Goal: Information Seeking & Learning: Learn about a topic

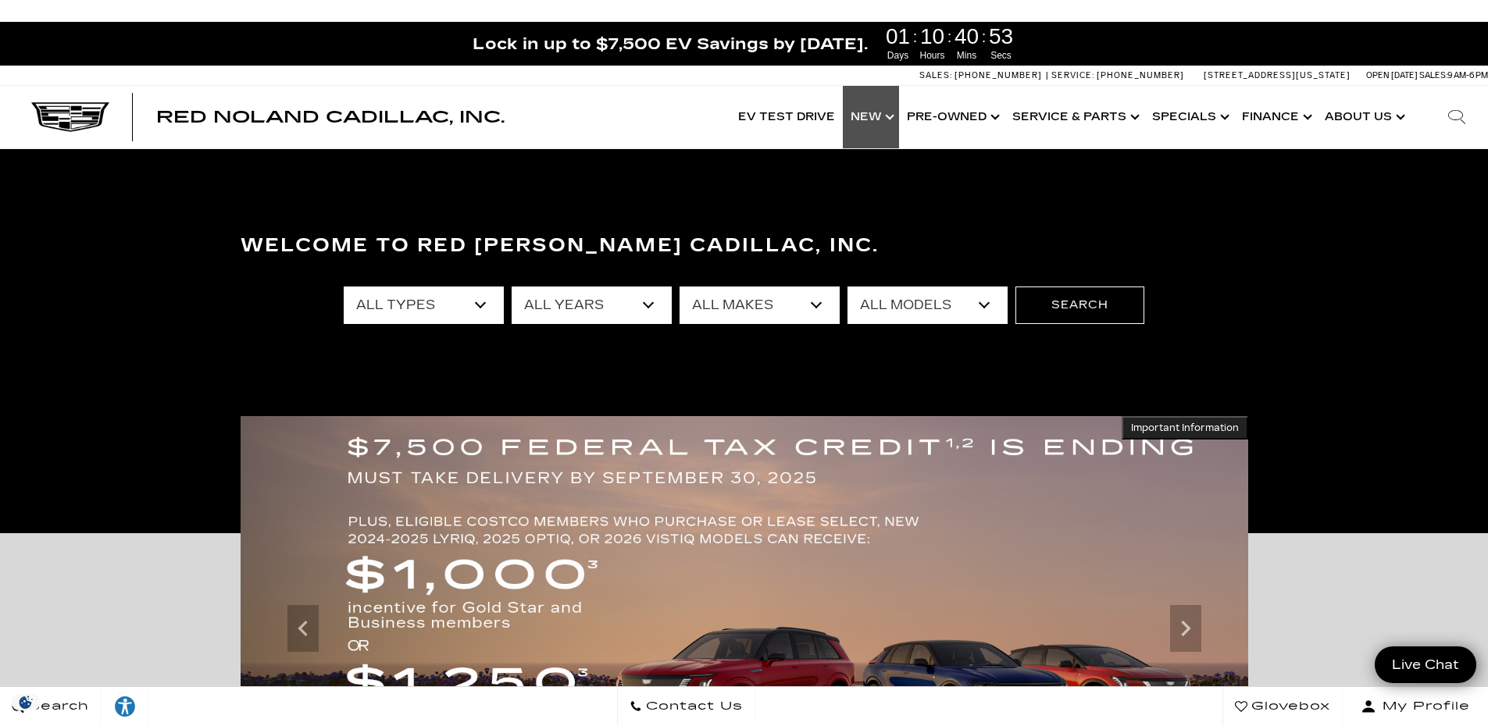
click at [883, 122] on link "Show New" at bounding box center [871, 117] width 56 height 62
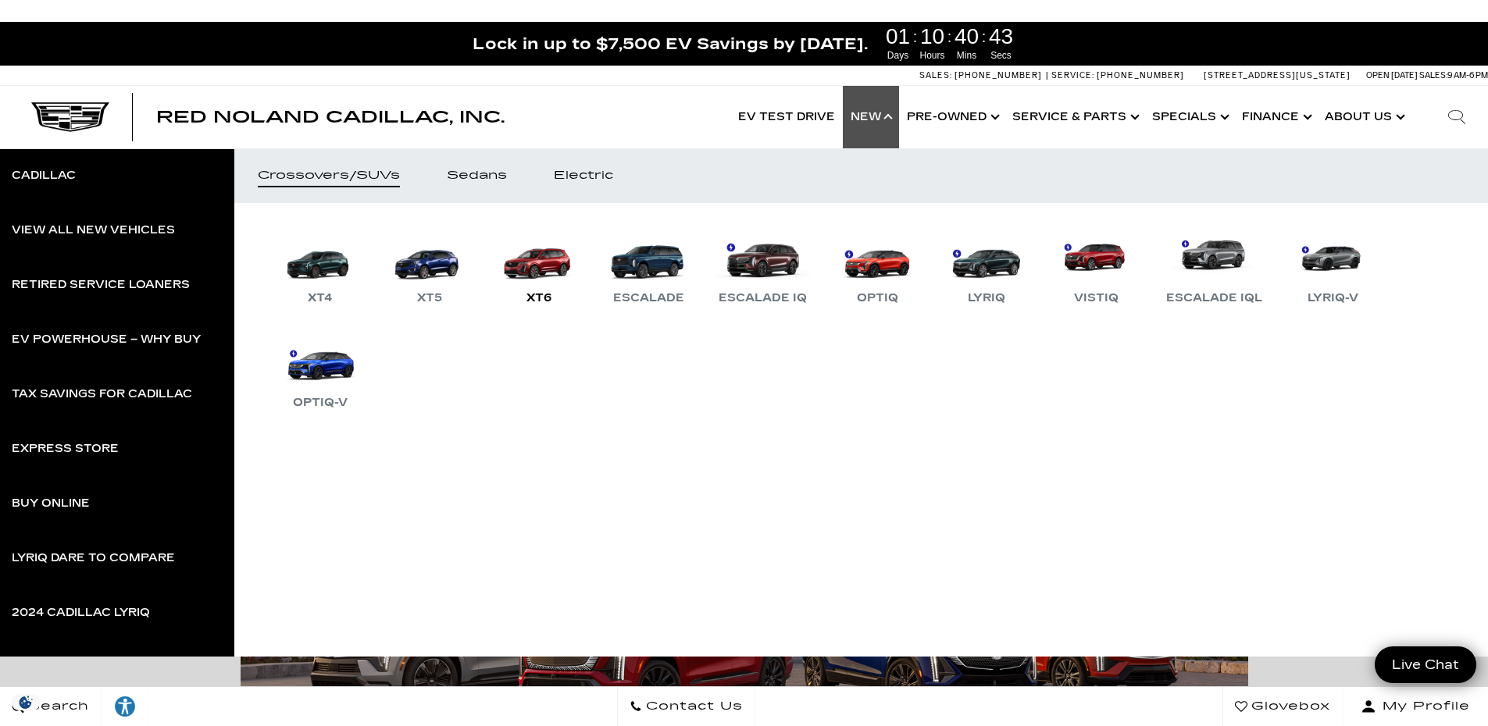
click at [541, 295] on div "XT6" at bounding box center [539, 298] width 41 height 19
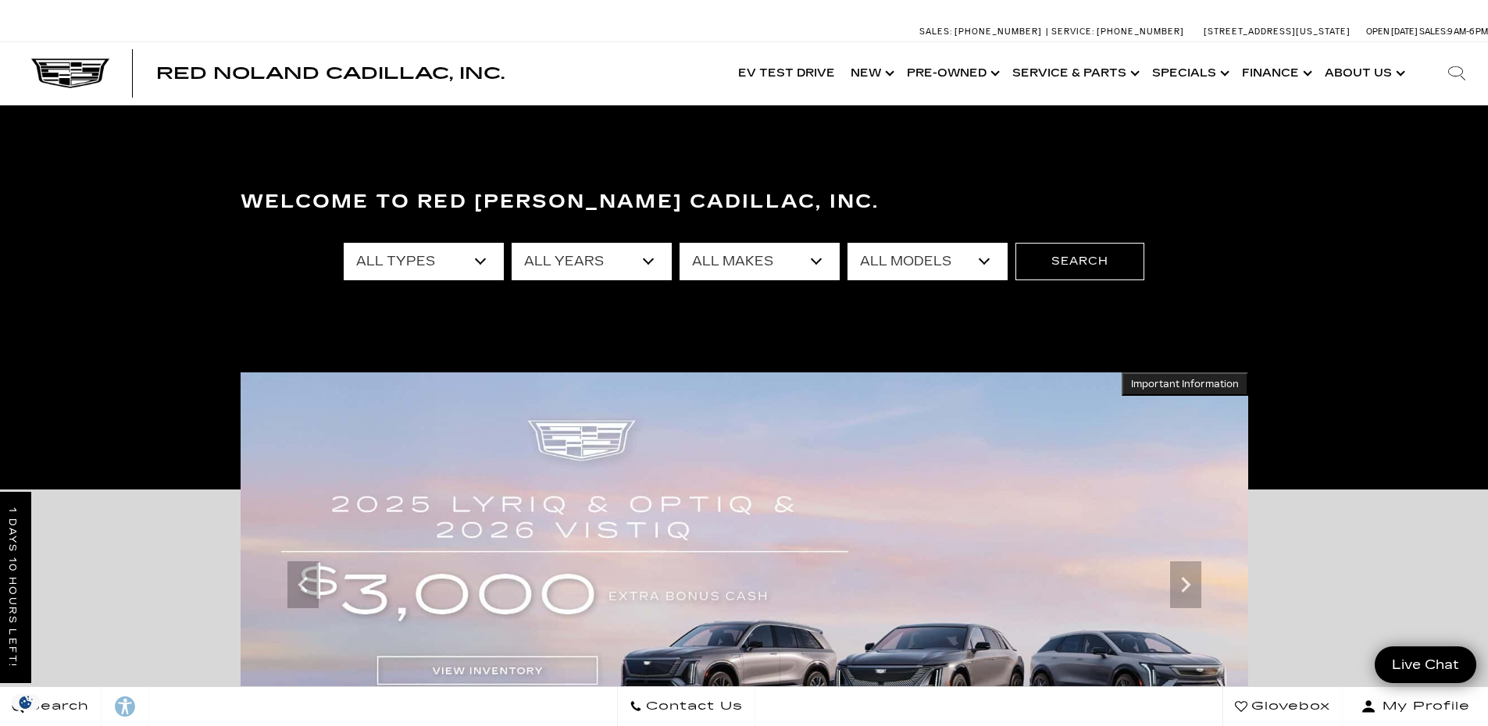
scroll to position [312, 0]
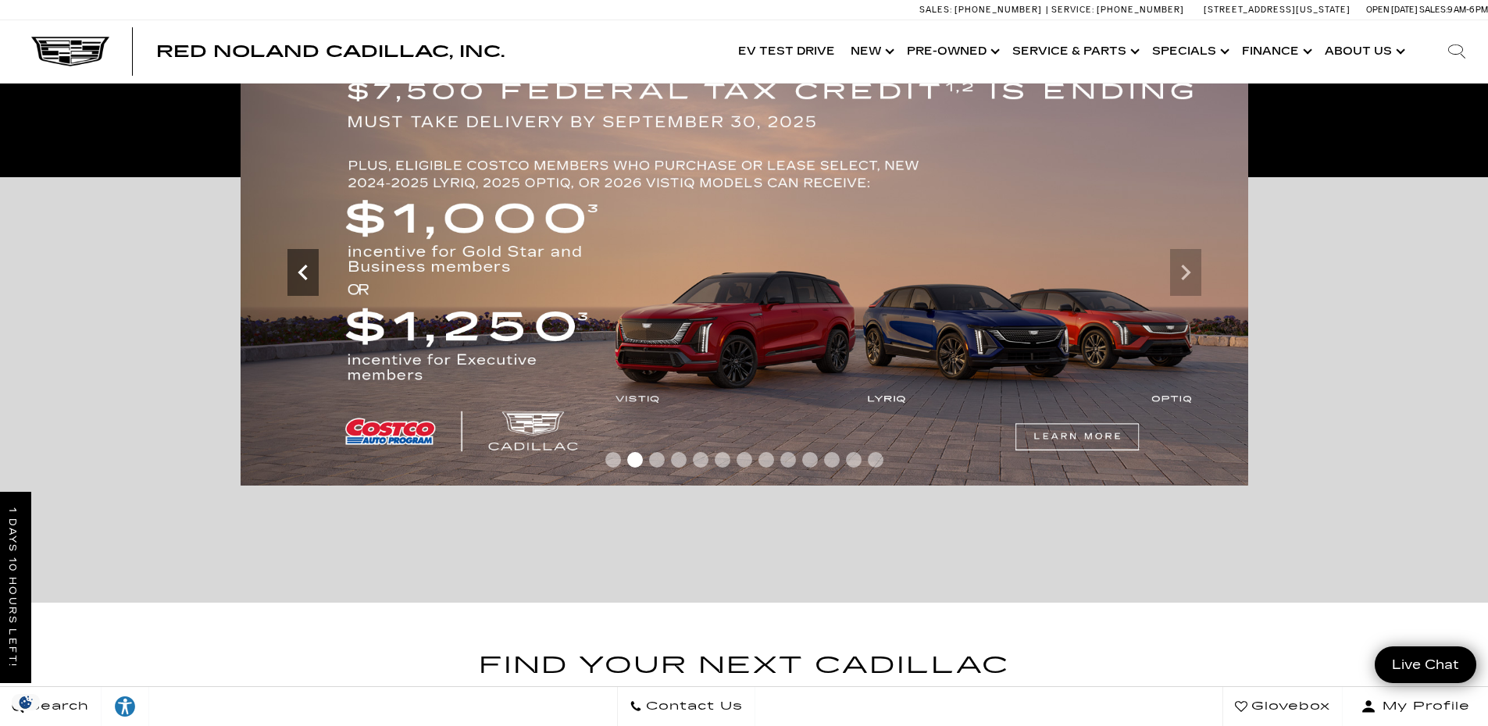
click at [308, 283] on icon "Previous" at bounding box center [302, 272] width 31 height 31
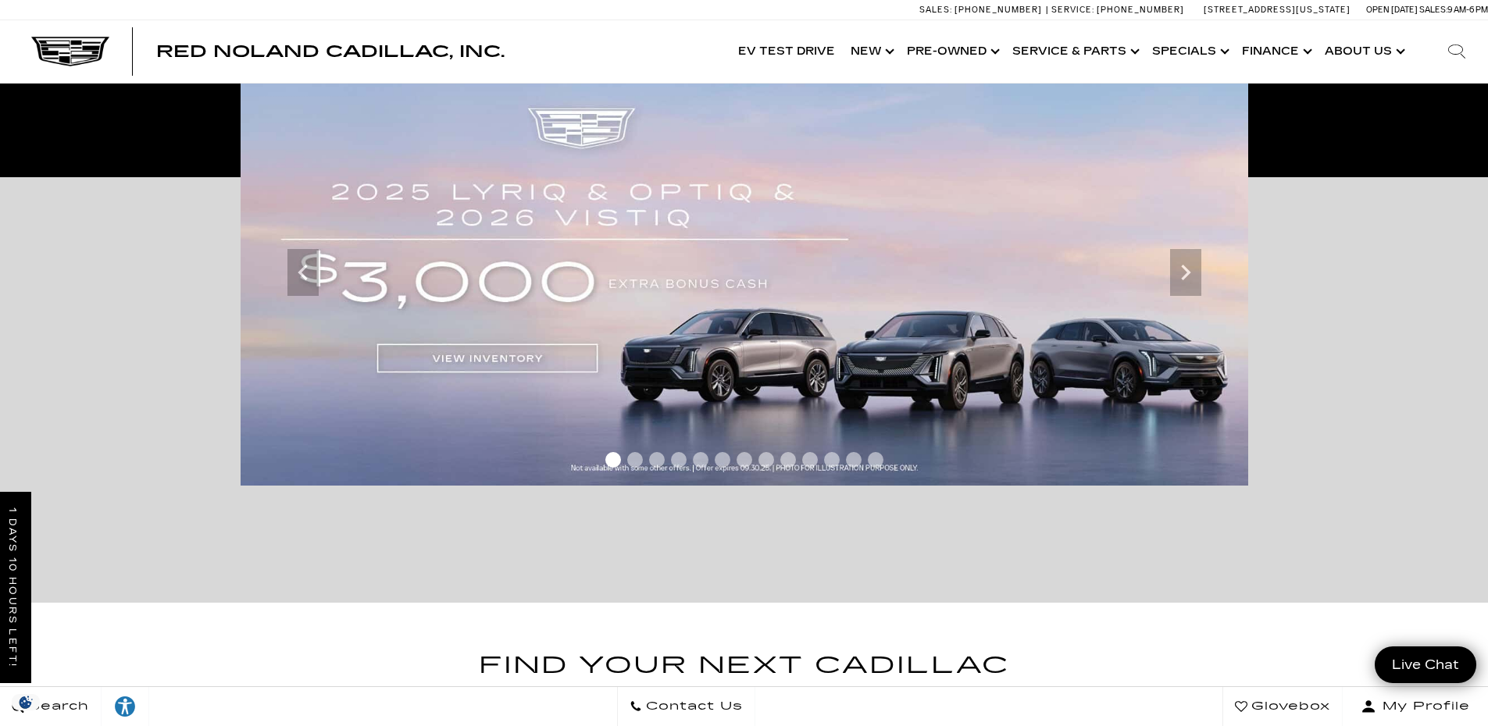
click at [520, 356] on img at bounding box center [744, 273] width 1007 height 426
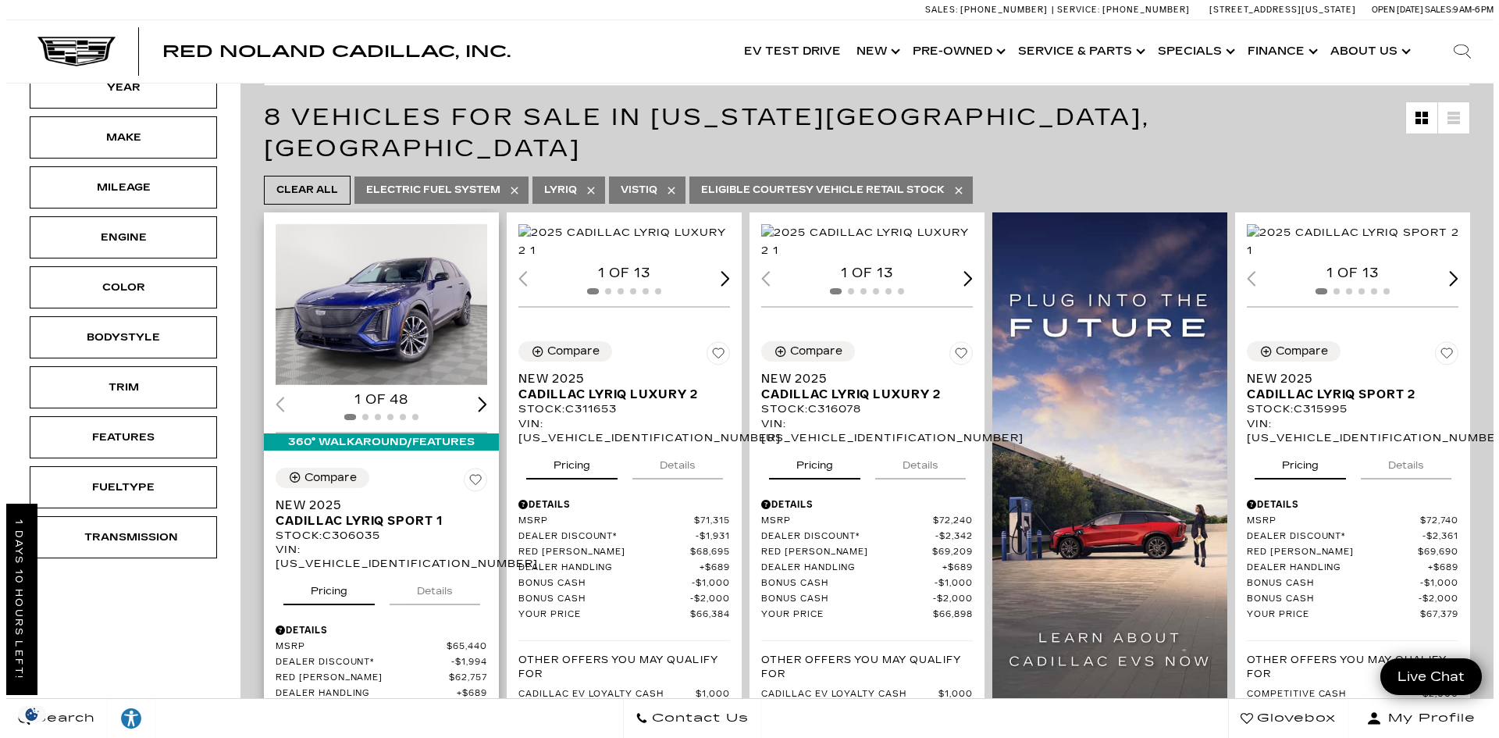
scroll to position [312, 0]
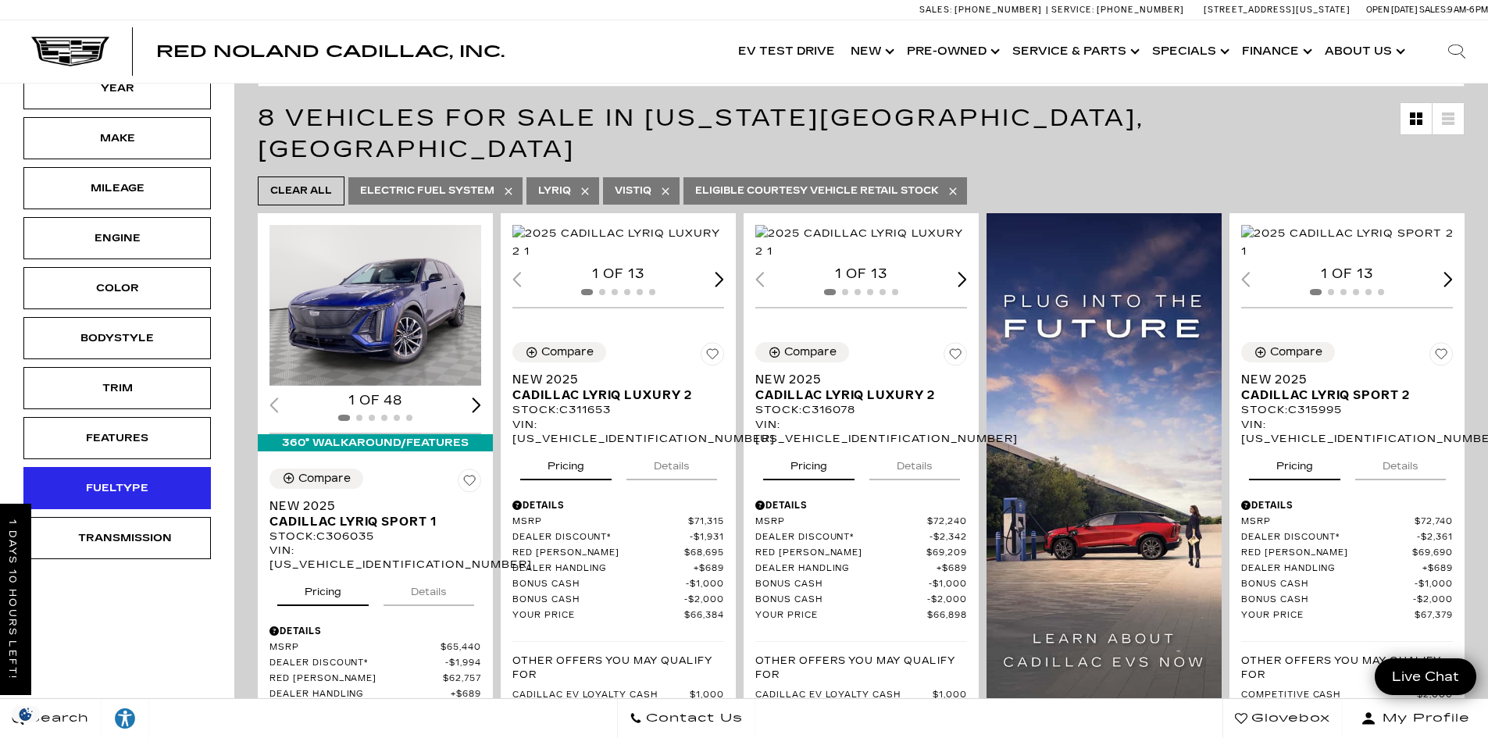
click at [130, 479] on div "Fueltype" at bounding box center [117, 487] width 78 height 17
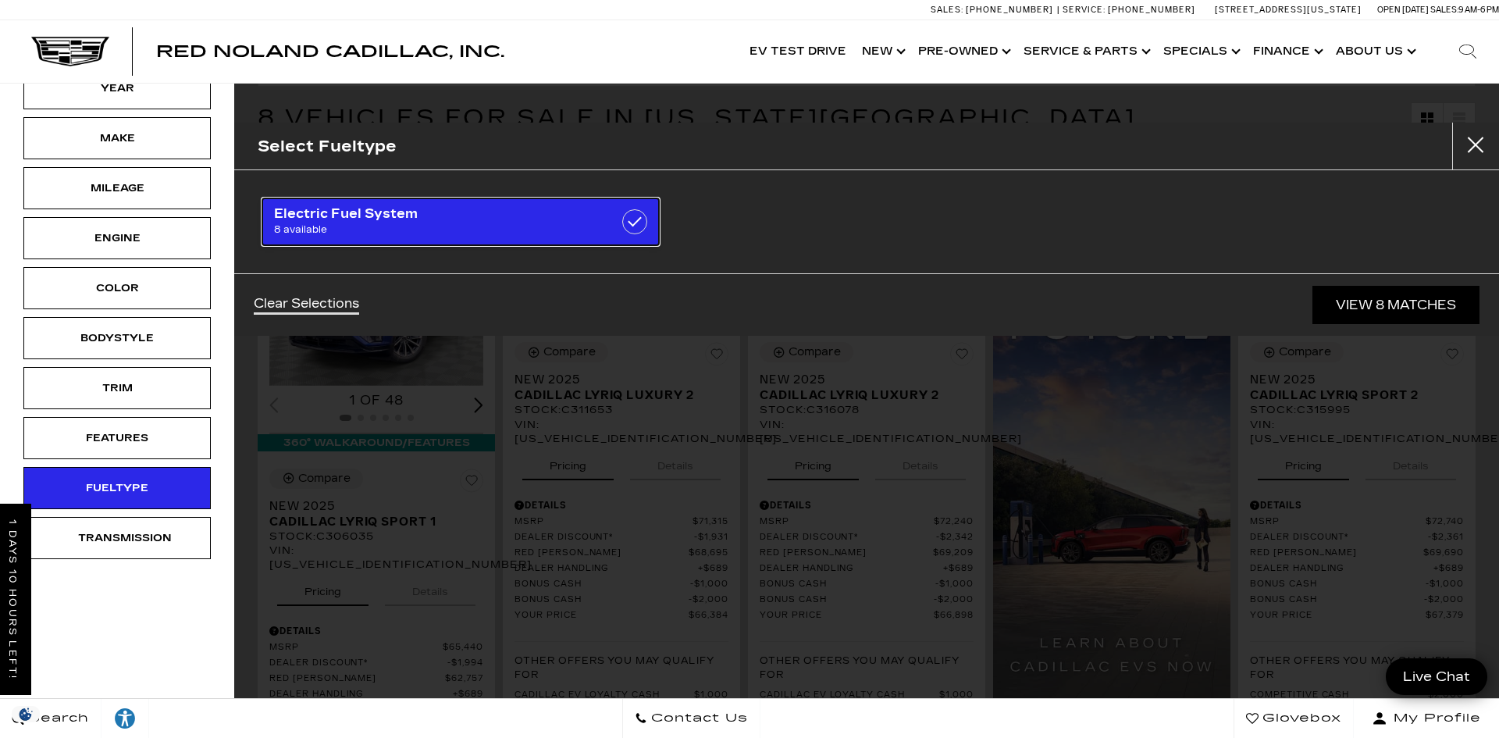
click at [383, 215] on span "Electric Fuel System" at bounding box center [432, 214] width 317 height 16
checkbox input "false"
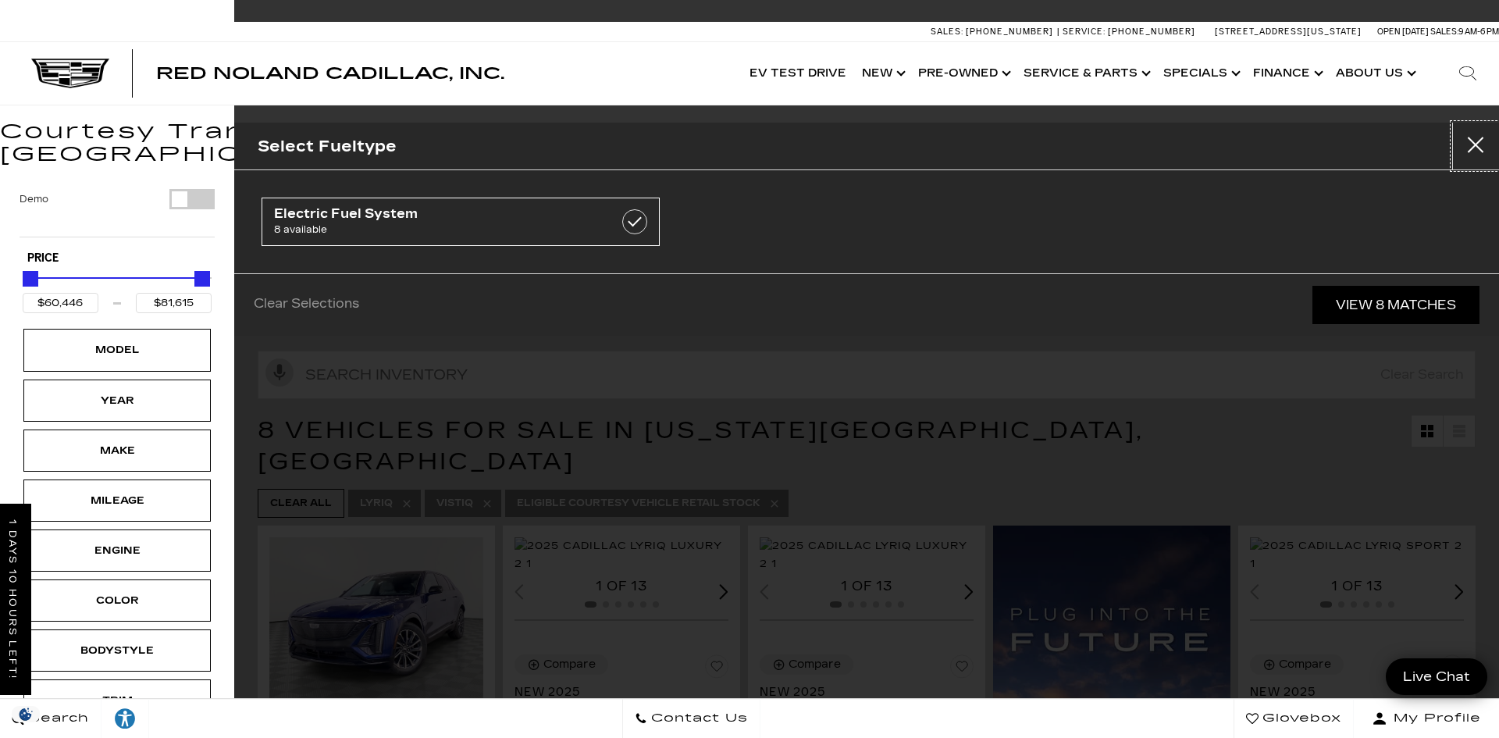
click at [1470, 140] on button "Close" at bounding box center [1475, 146] width 47 height 47
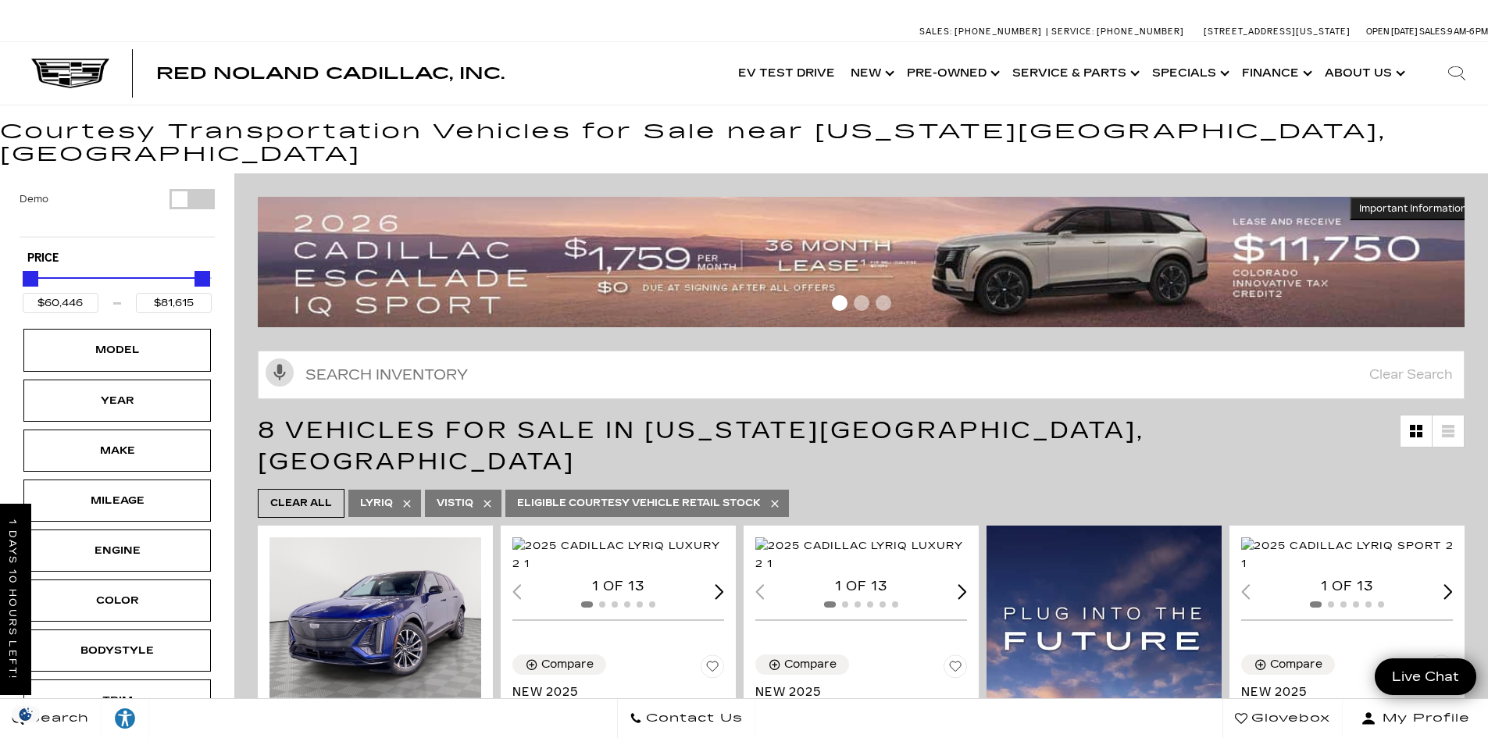
click at [862, 295] on span "Go to slide 2" at bounding box center [862, 303] width 16 height 16
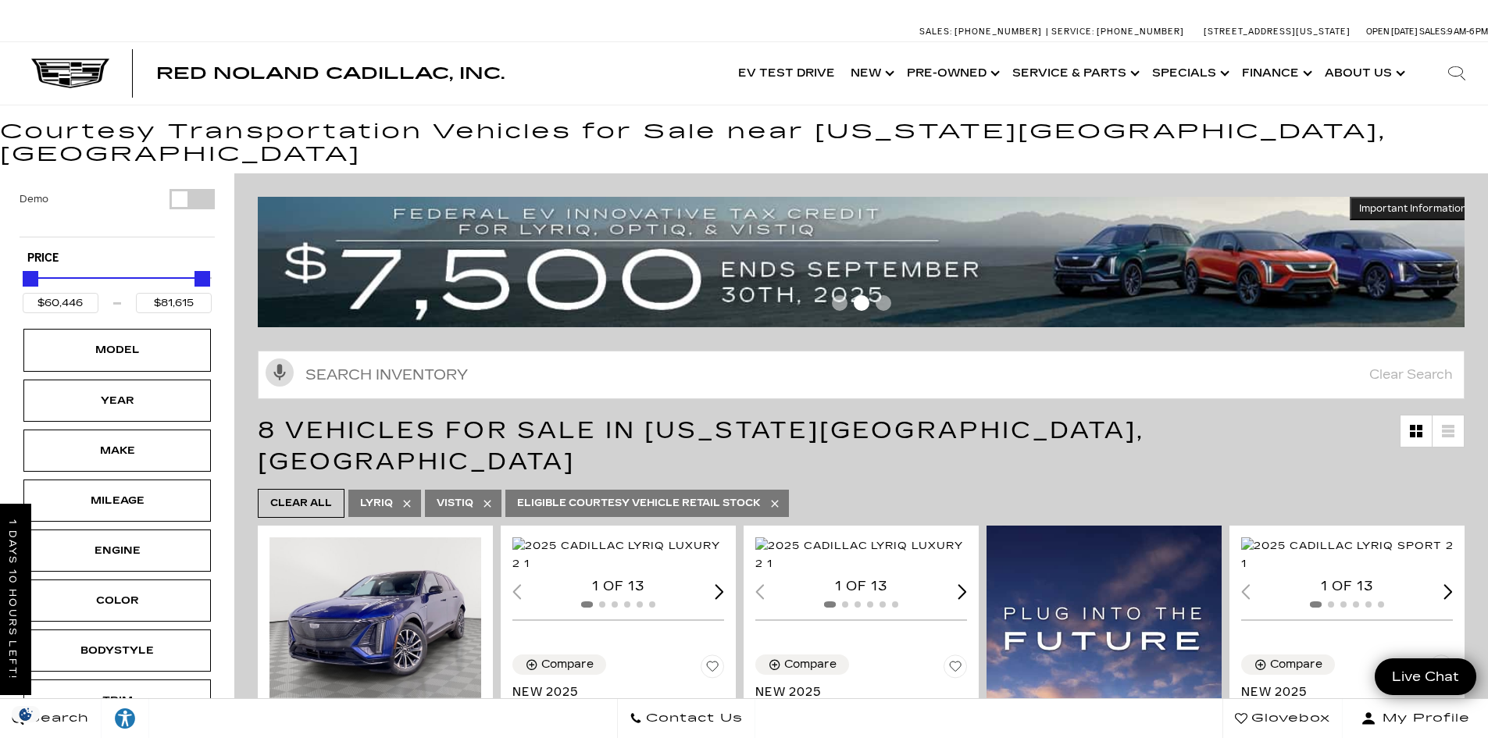
click at [520, 243] on img at bounding box center [867, 262] width 1218 height 130
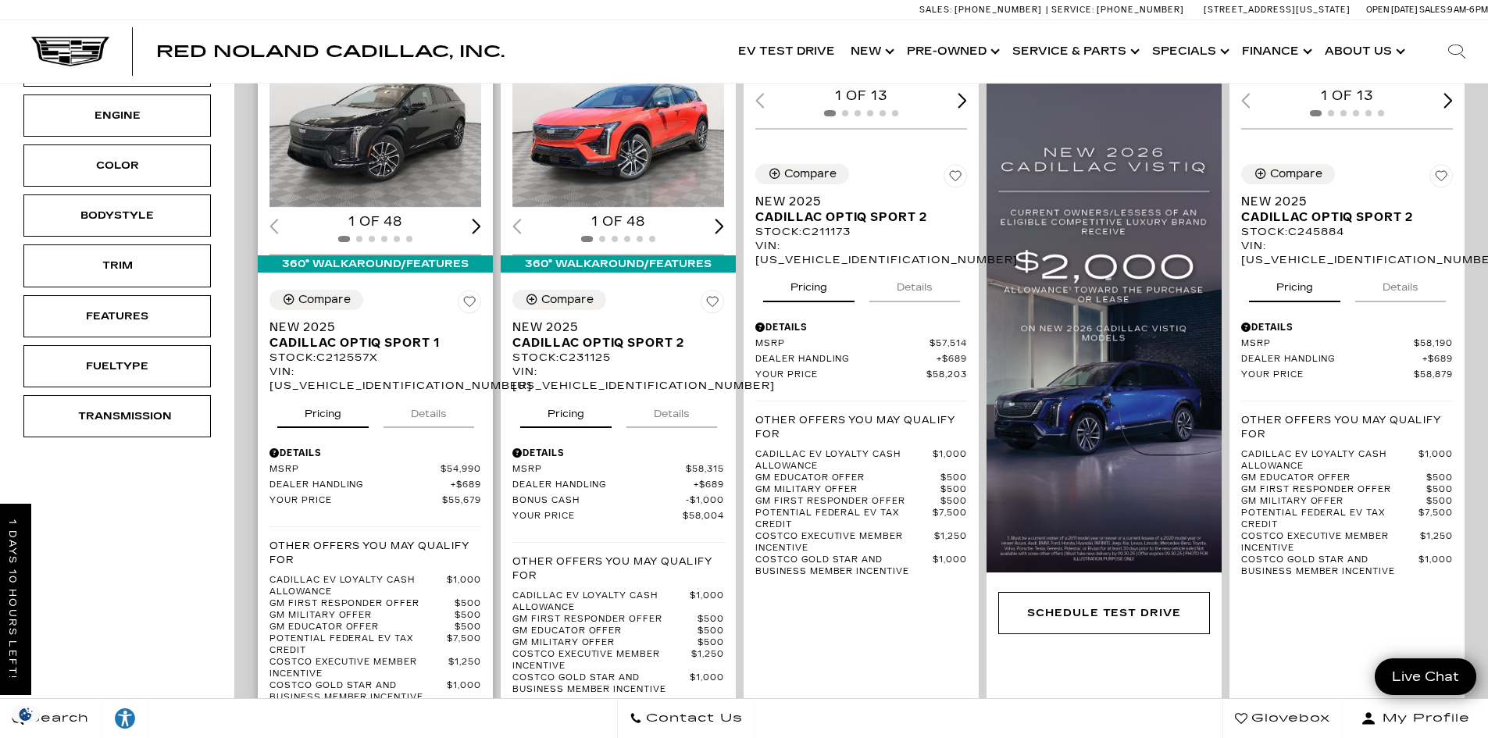
scroll to position [390, 0]
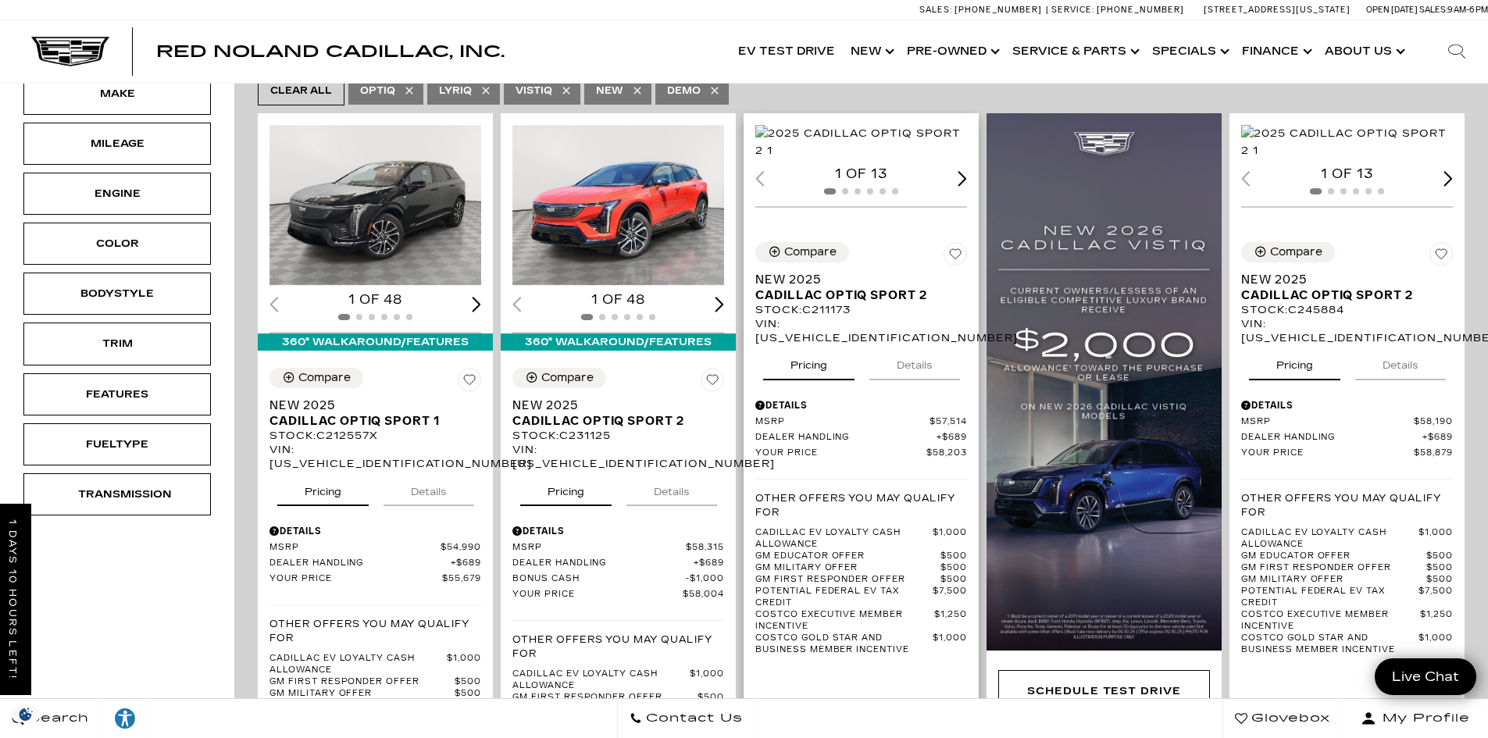
click at [908, 159] on img "1 / 2" at bounding box center [862, 142] width 214 height 34
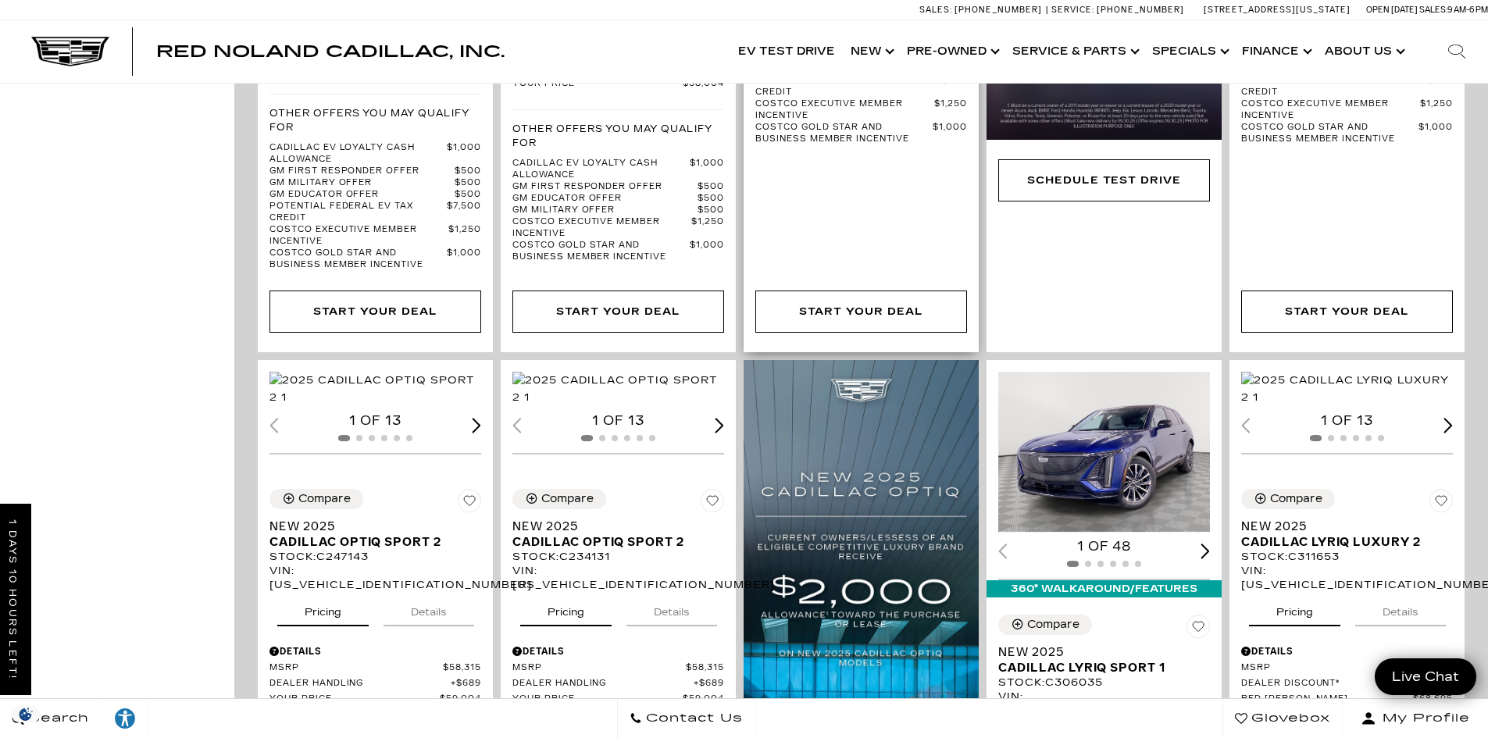
scroll to position [937, 0]
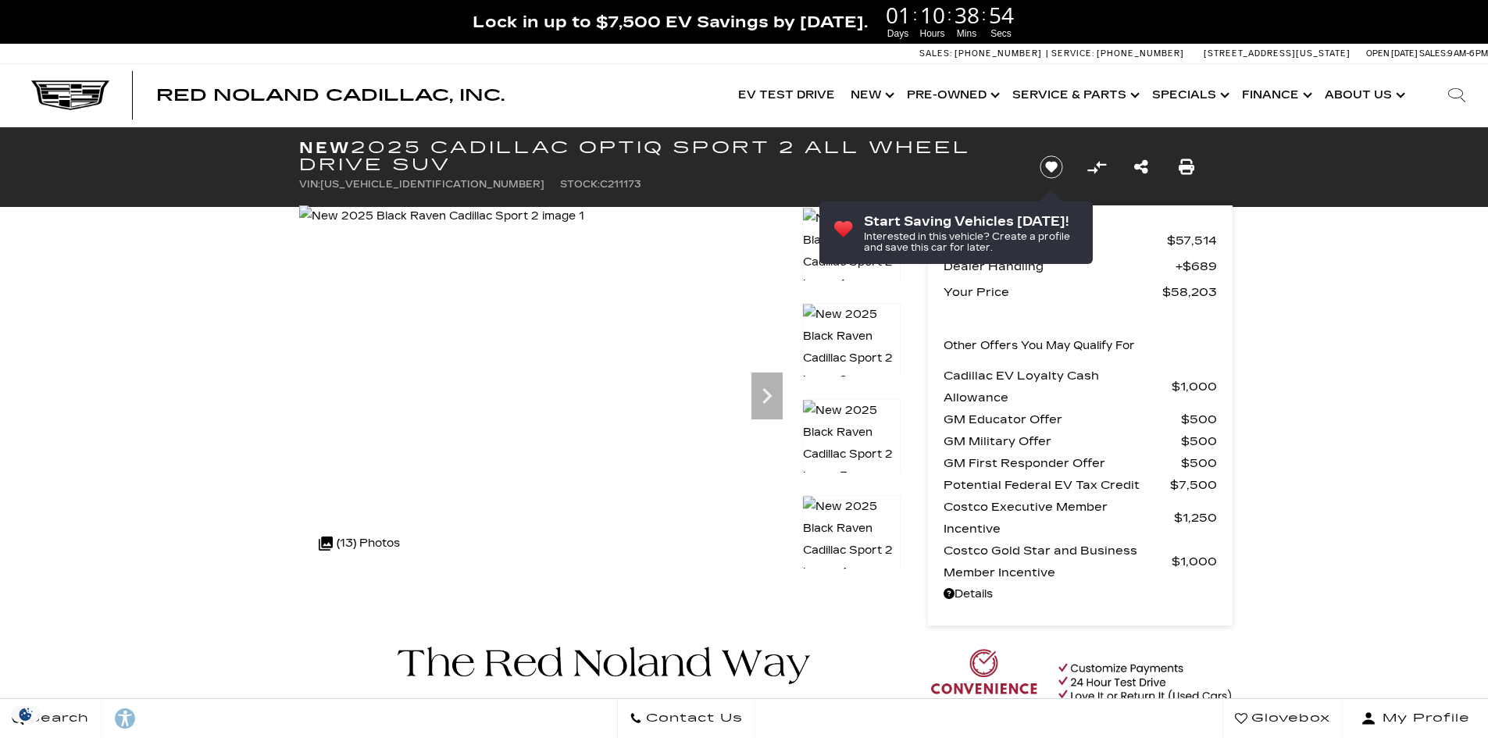
click at [846, 329] on img at bounding box center [851, 347] width 98 height 89
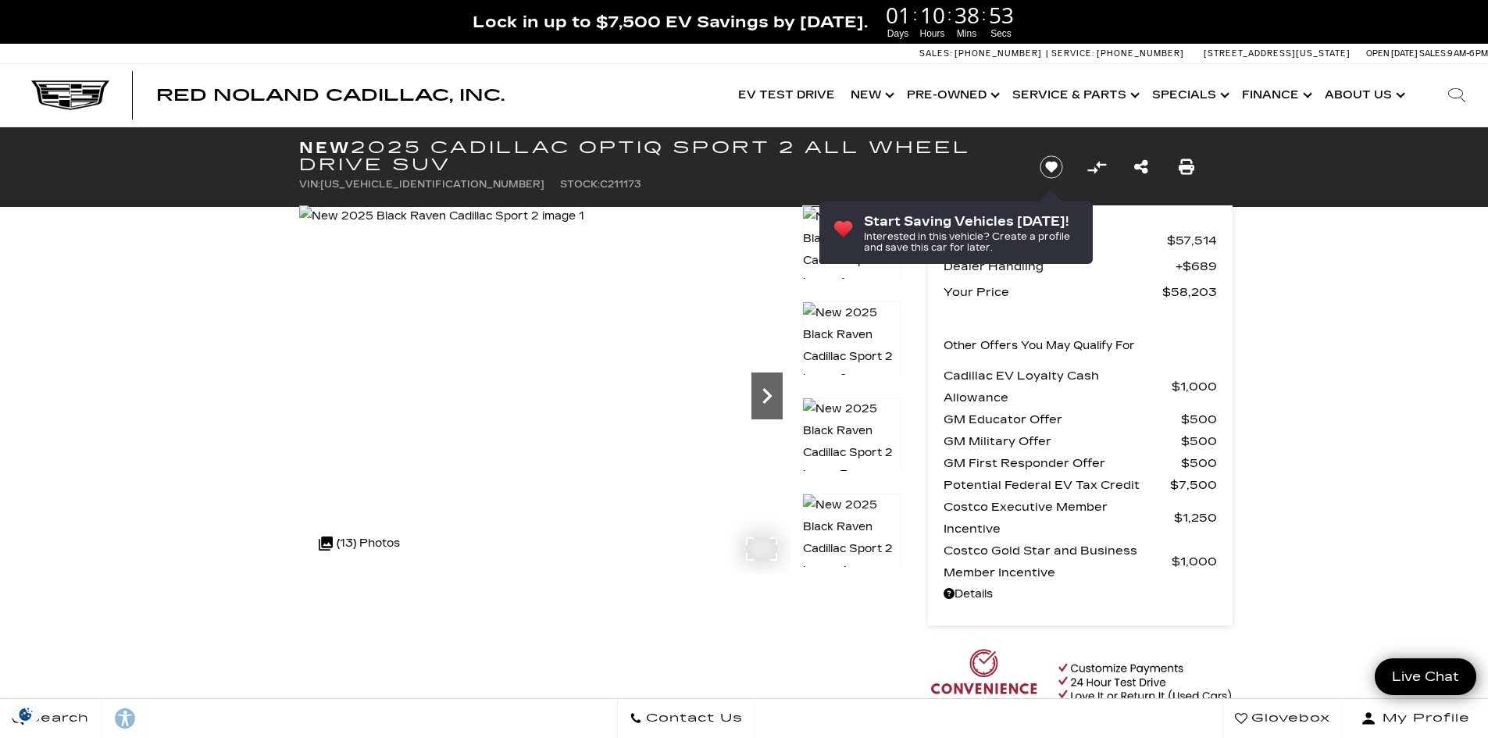
click at [769, 394] on icon "Next" at bounding box center [766, 396] width 9 height 16
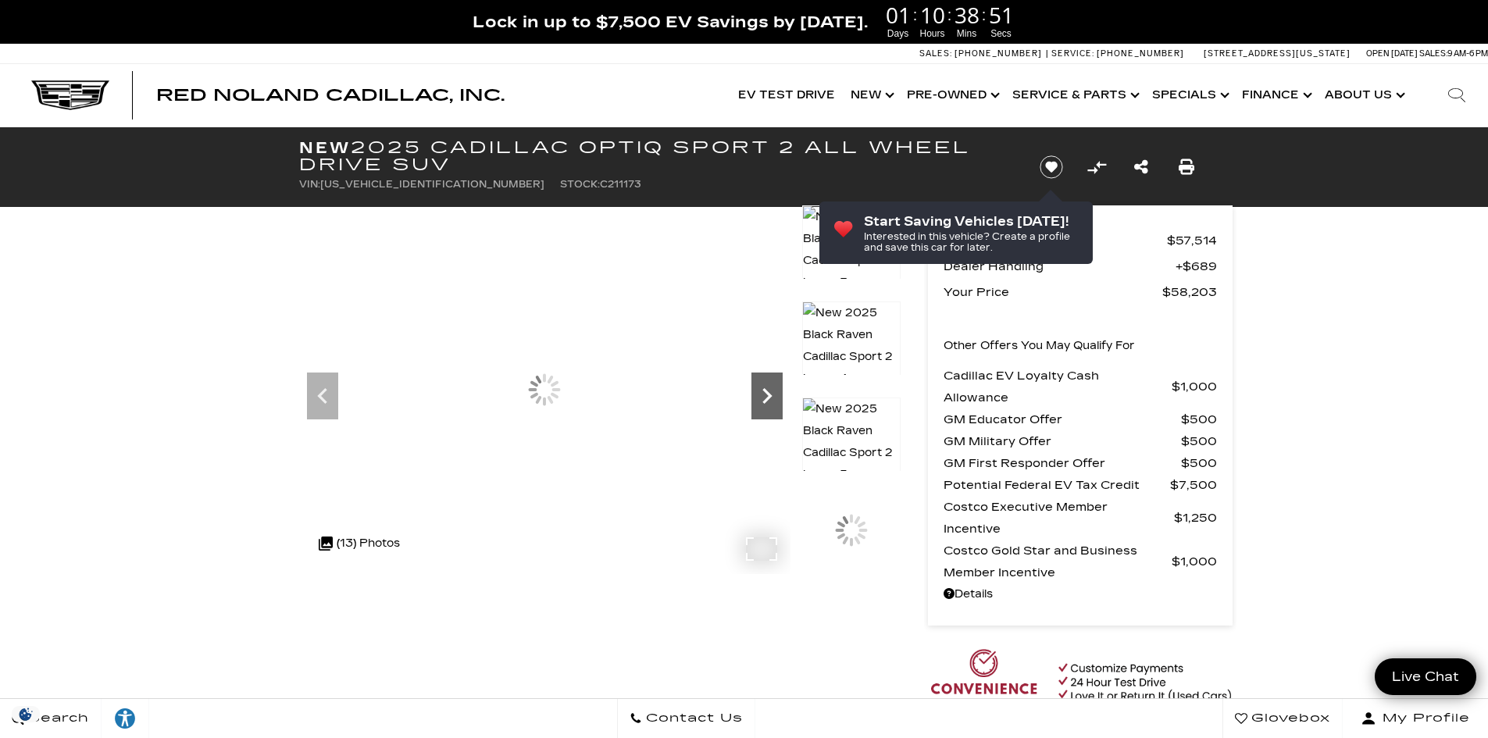
click at [769, 395] on icon "Next" at bounding box center [766, 396] width 9 height 16
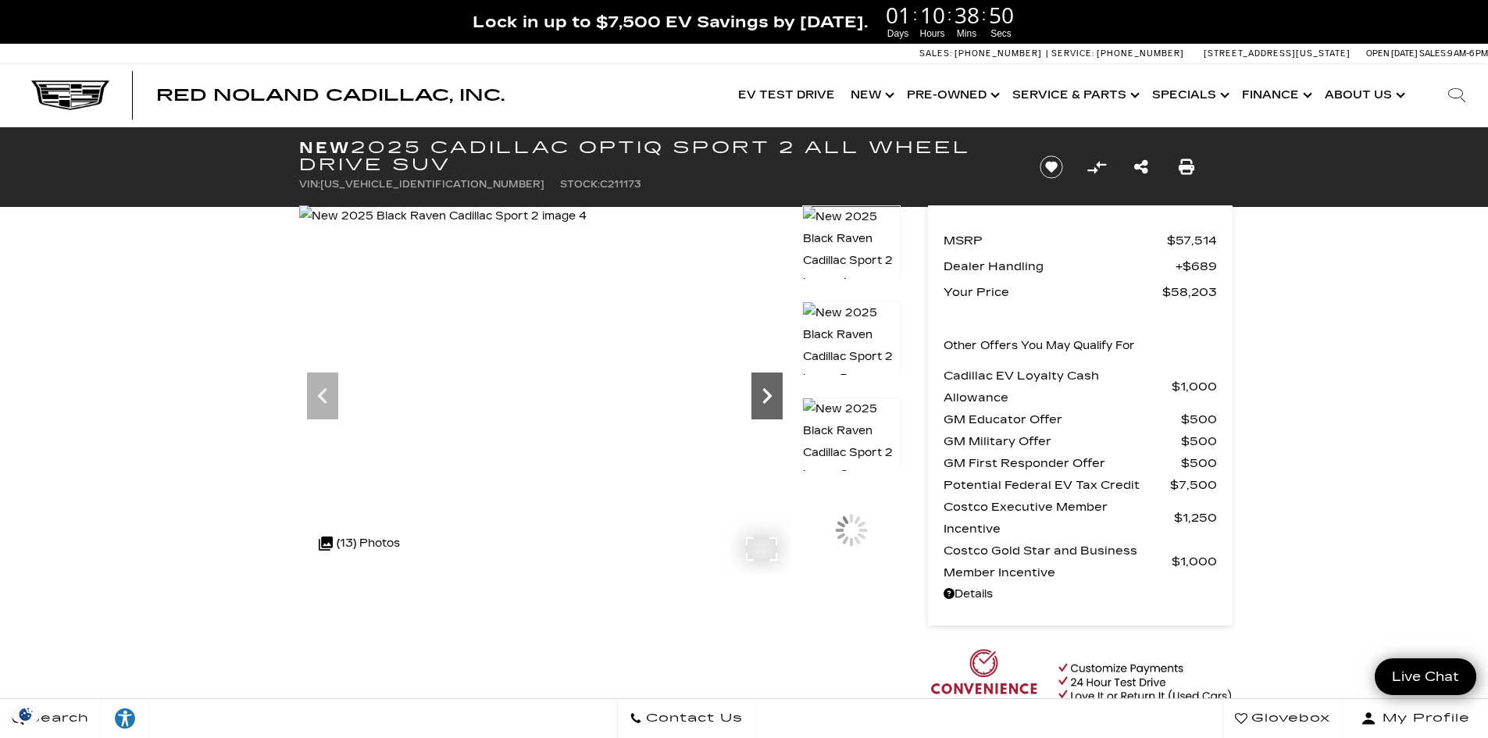
click at [770, 395] on icon "Next" at bounding box center [766, 396] width 9 height 16
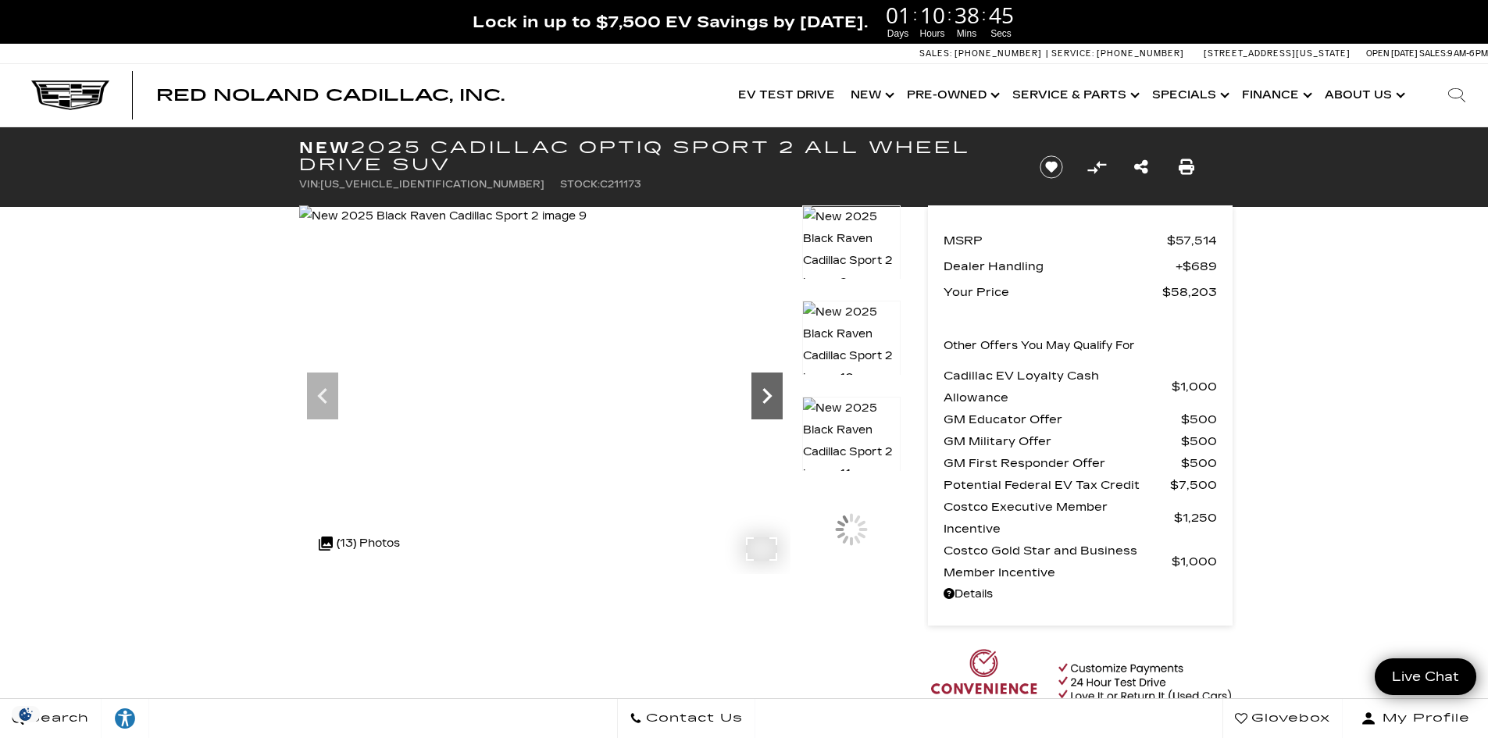
click at [770, 395] on icon "Next" at bounding box center [766, 396] width 9 height 16
click at [319, 389] on icon "Previous" at bounding box center [322, 395] width 31 height 31
click at [773, 400] on icon "Next" at bounding box center [766, 395] width 31 height 31
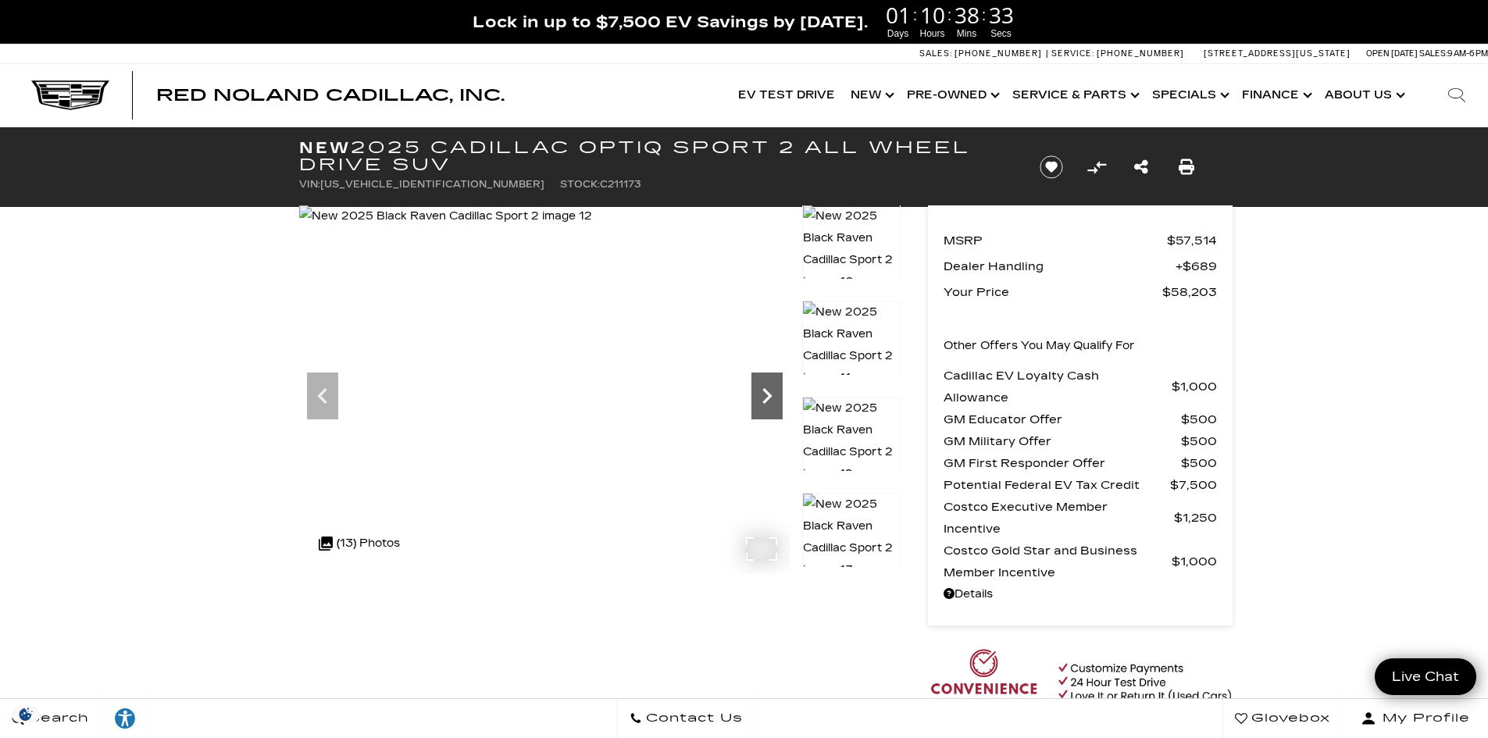
click at [773, 400] on icon "Next" at bounding box center [766, 395] width 31 height 31
click at [592, 227] on img at bounding box center [445, 216] width 293 height 22
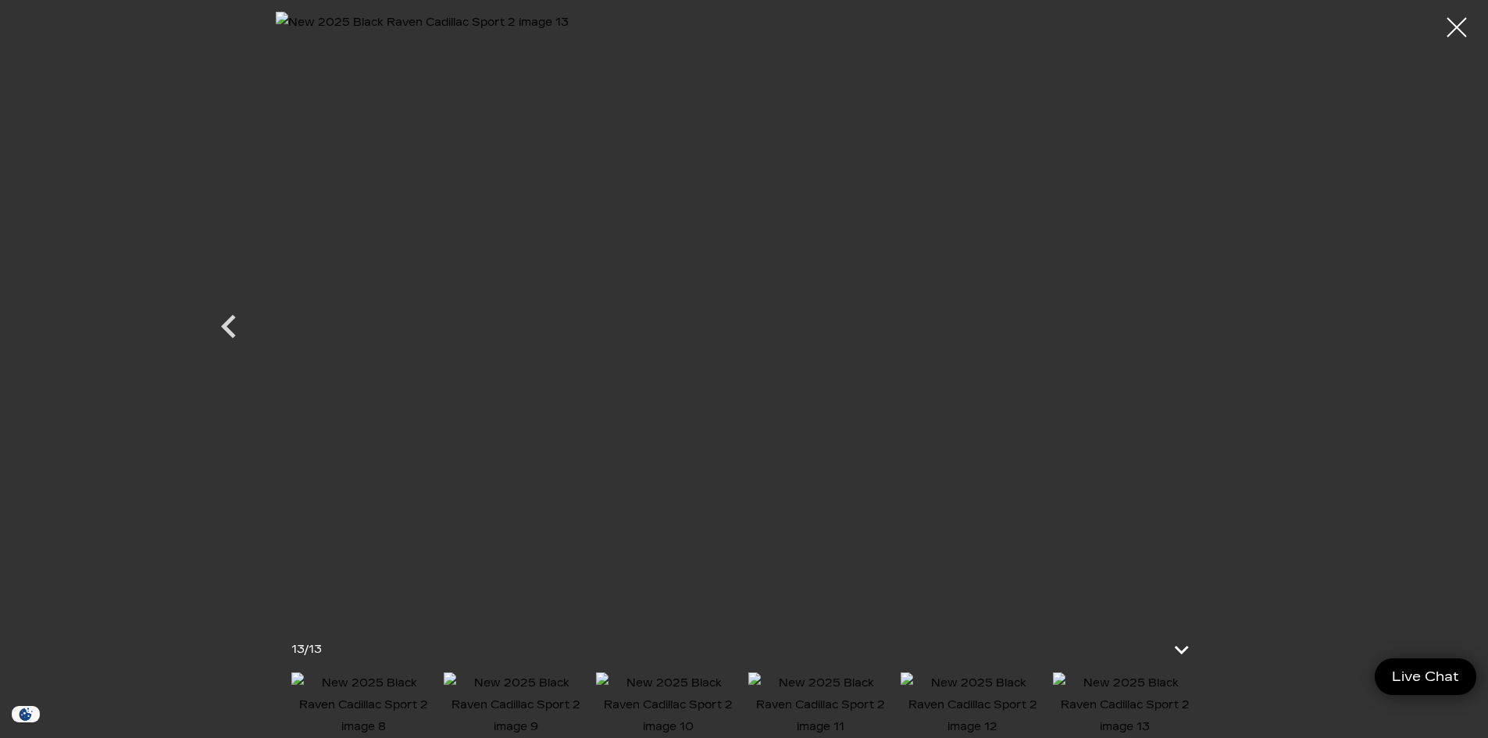
scroll to position [469, 0]
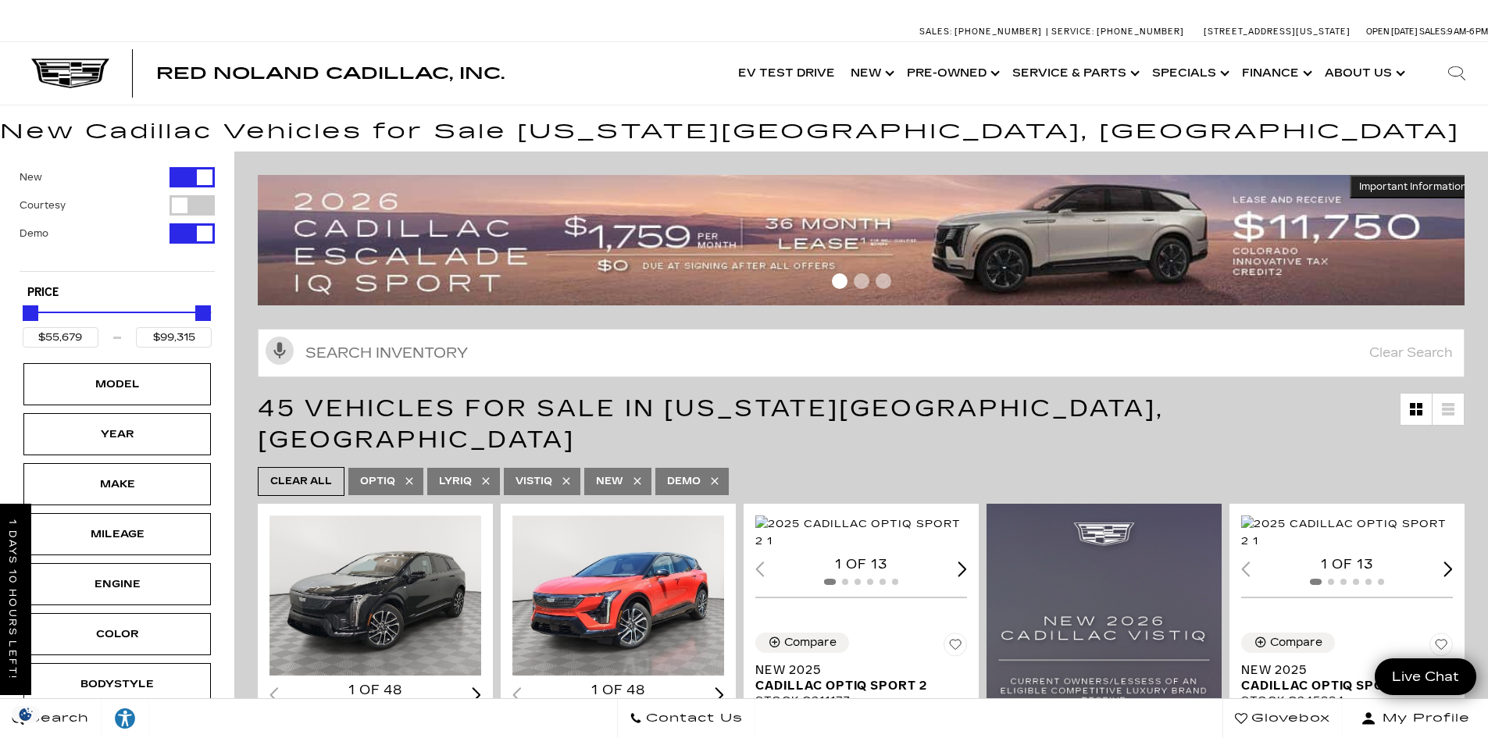
click at [109, 236] on button "Demo" at bounding box center [117, 233] width 195 height 20
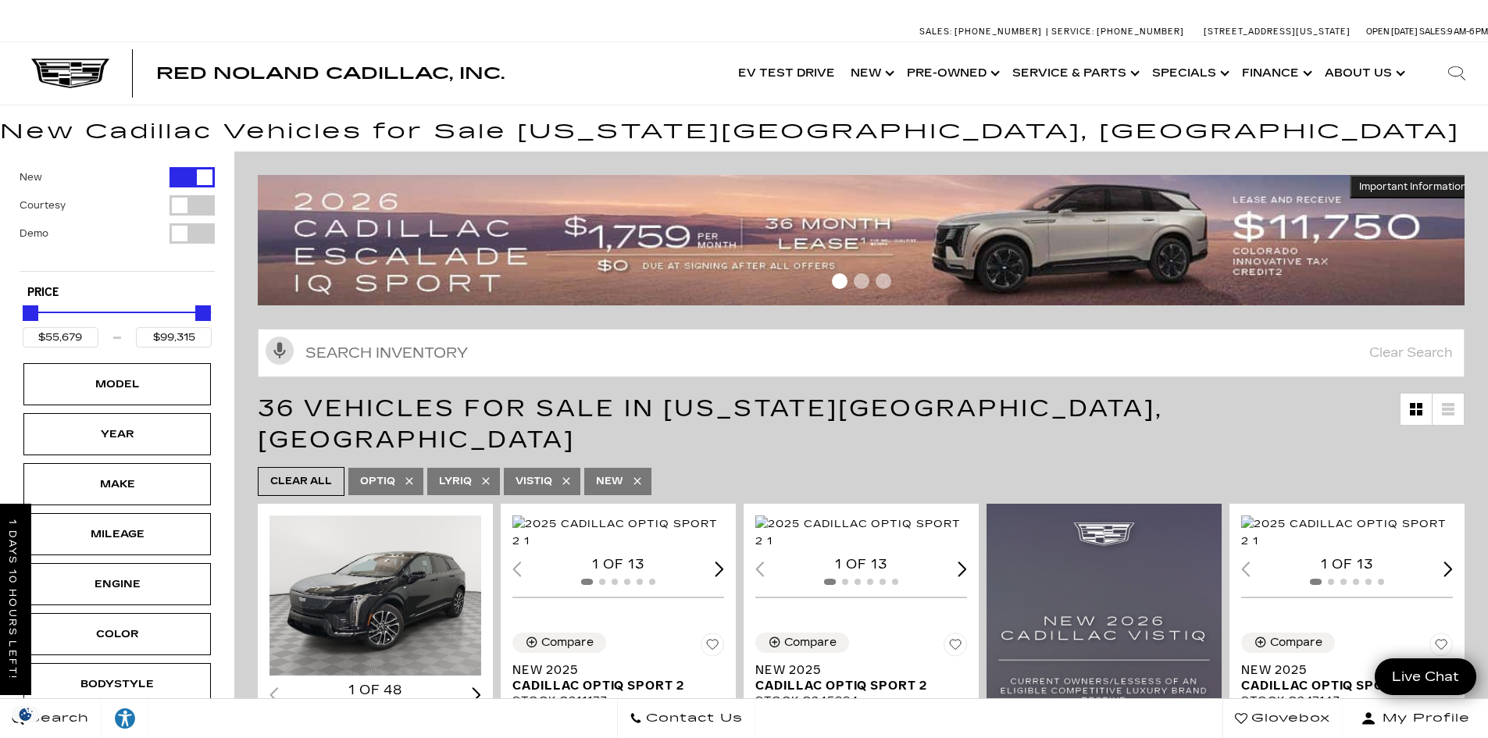
click at [34, 233] on label "Demo" at bounding box center [34, 234] width 29 height 16
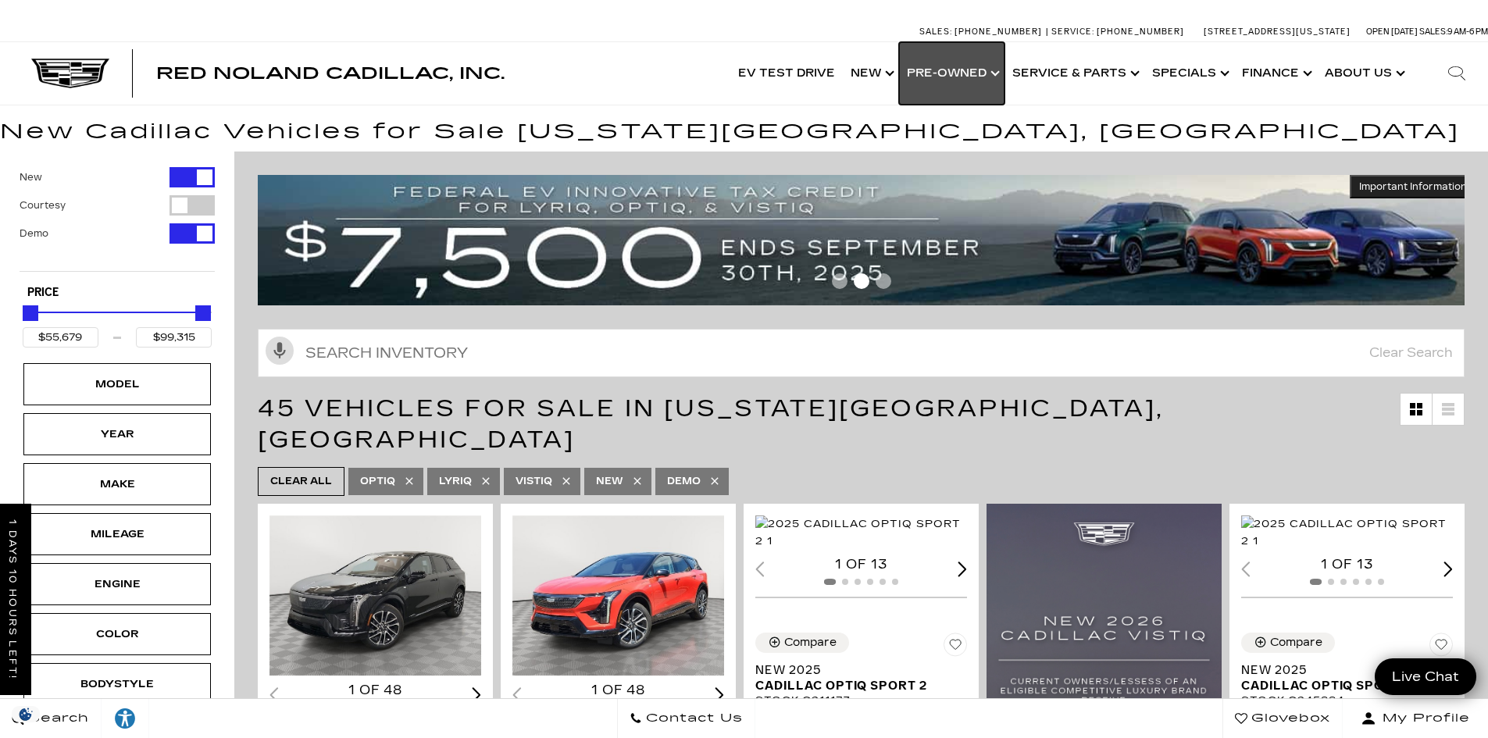
click at [939, 76] on link "Show Pre-Owned" at bounding box center [951, 73] width 105 height 62
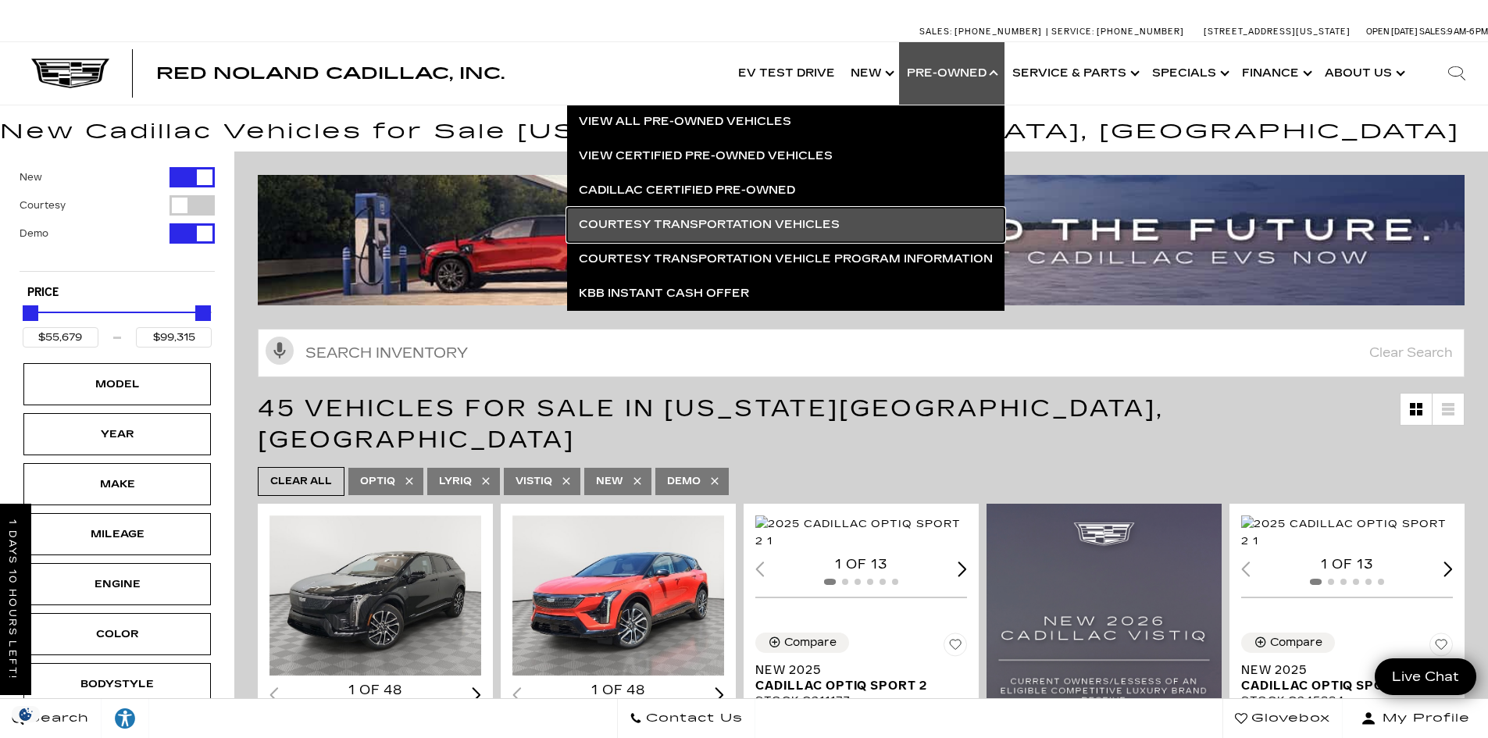
click at [653, 224] on link "Courtesy Transportation Vehicles" at bounding box center [785, 225] width 437 height 34
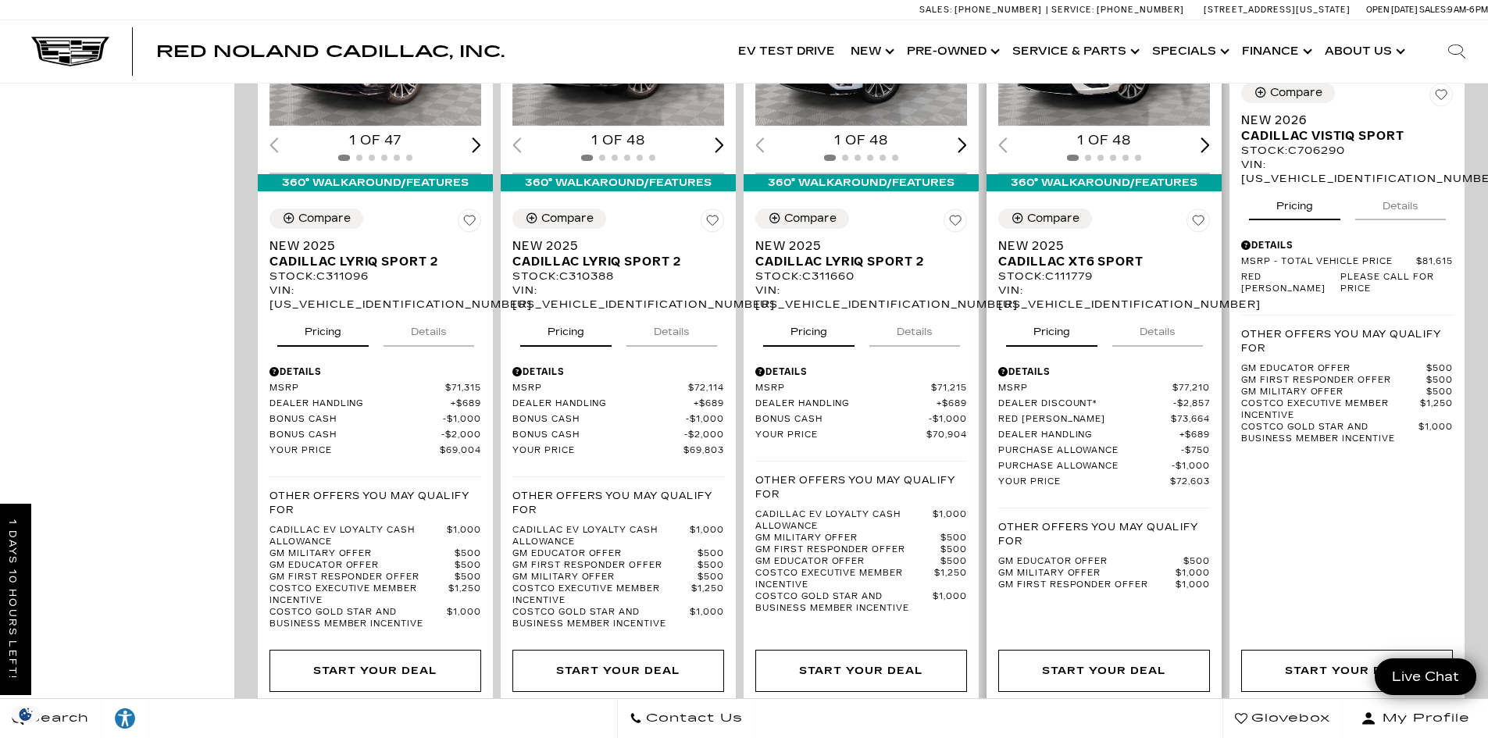
scroll to position [3124, 0]
